Goal: Check status

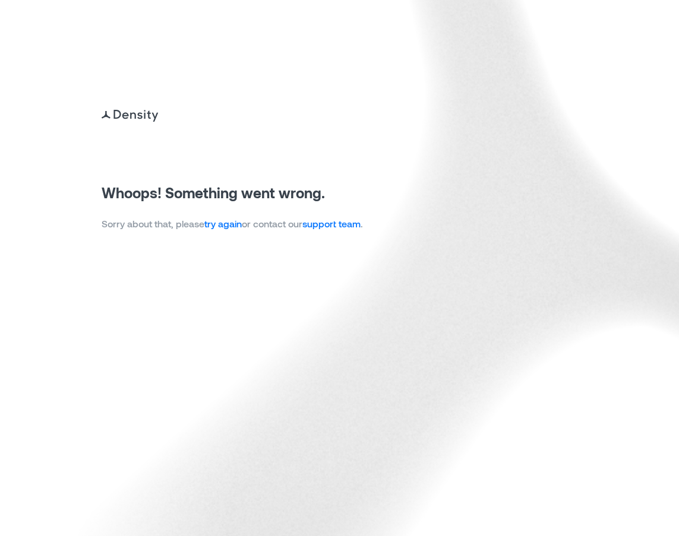
click at [226, 227] on link "try again" at bounding box center [222, 223] width 37 height 11
